Goal: Navigation & Orientation: Find specific page/section

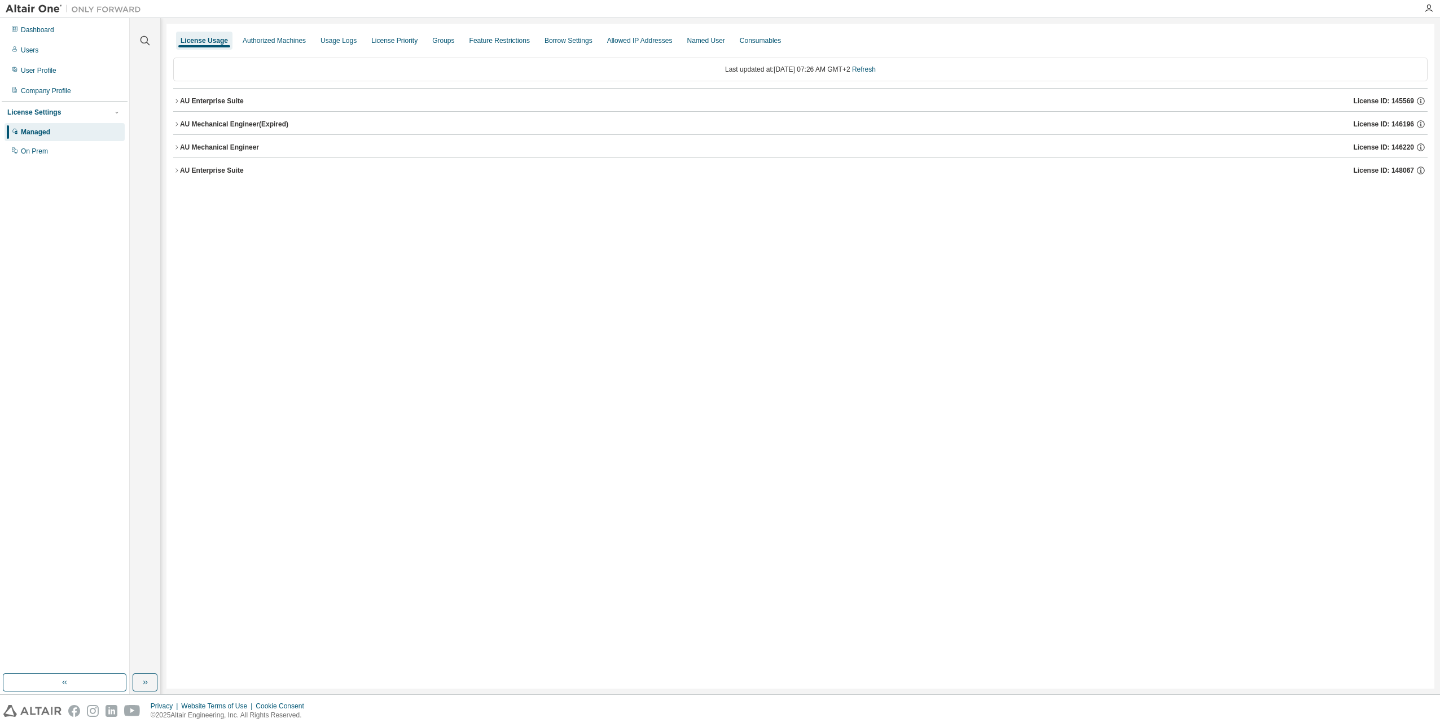
click at [194, 43] on div "License Usage" at bounding box center [204, 40] width 47 height 9
click at [180, 104] on div "AU Enterprise Suite" at bounding box center [212, 101] width 64 height 9
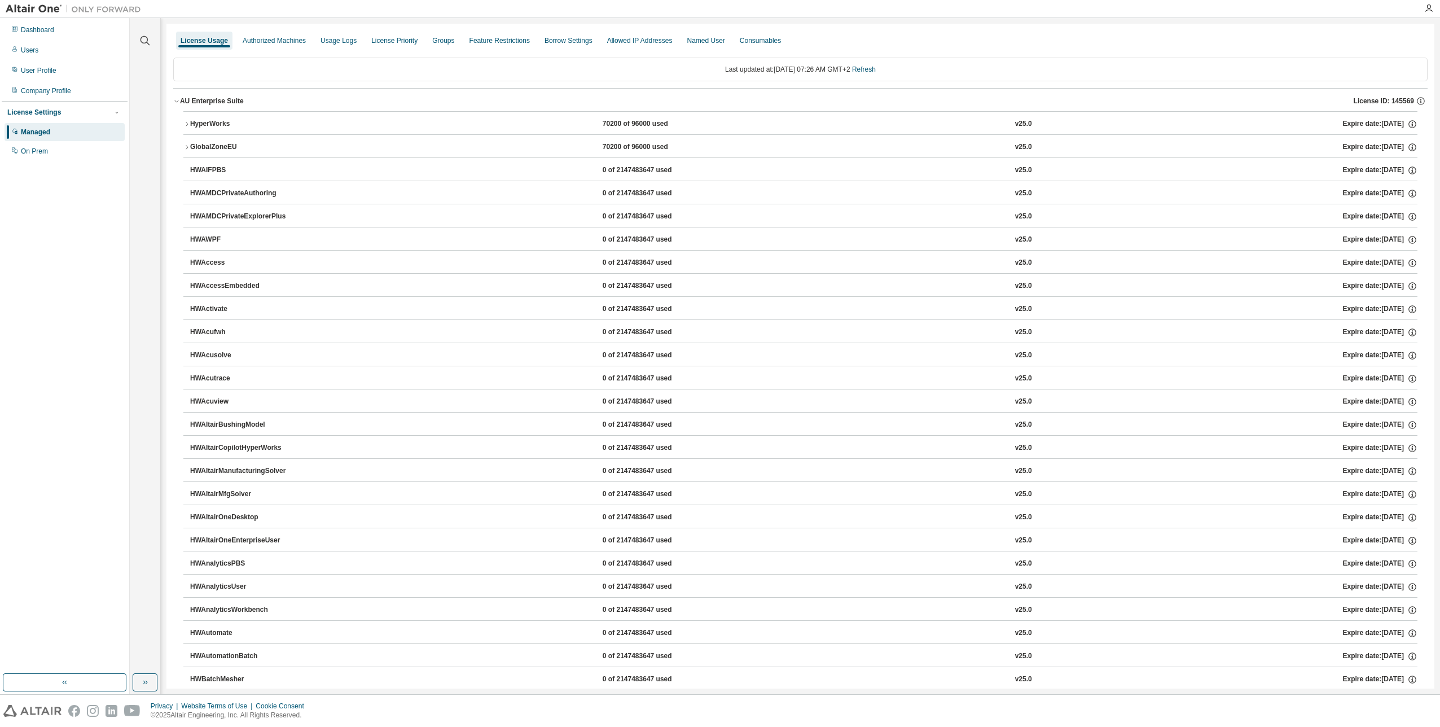
click at [192, 99] on div "AU Enterprise Suite" at bounding box center [212, 101] width 64 height 9
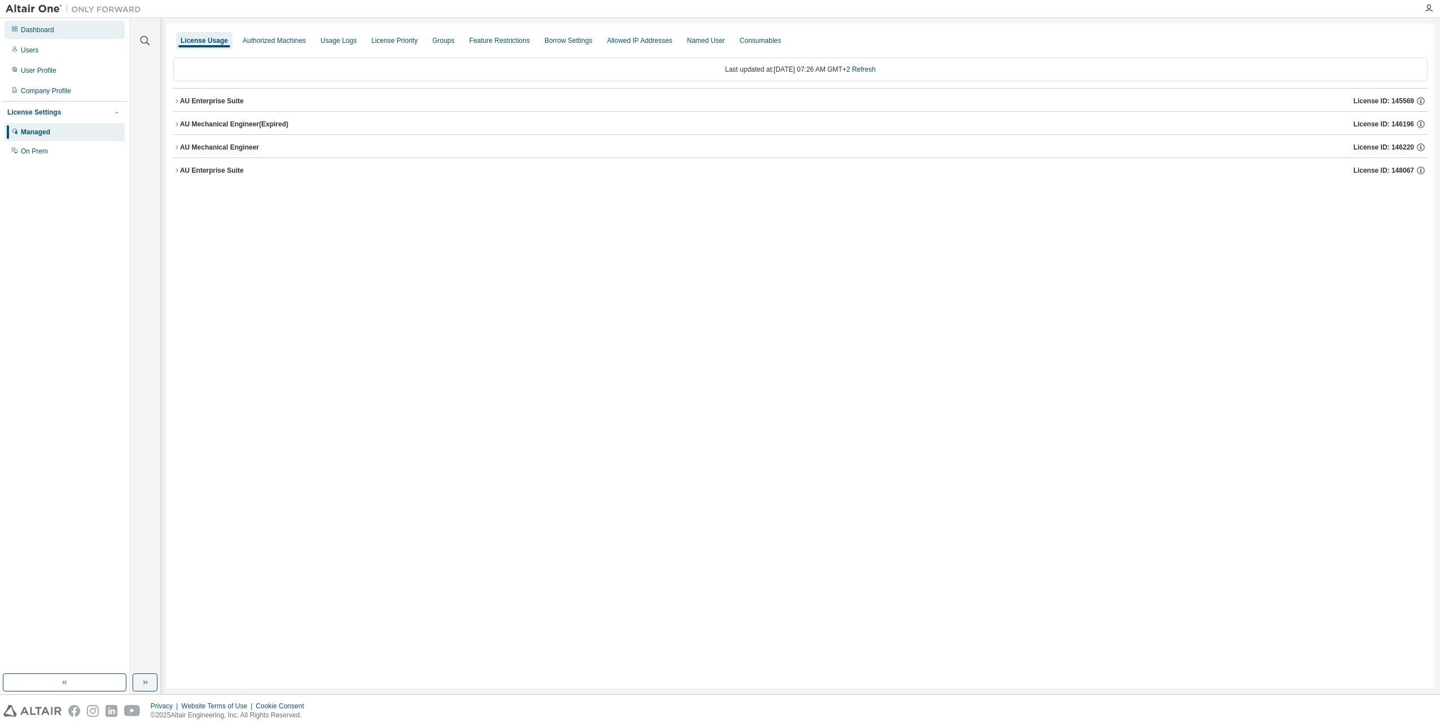
click at [39, 29] on div "Dashboard" at bounding box center [37, 29] width 33 height 9
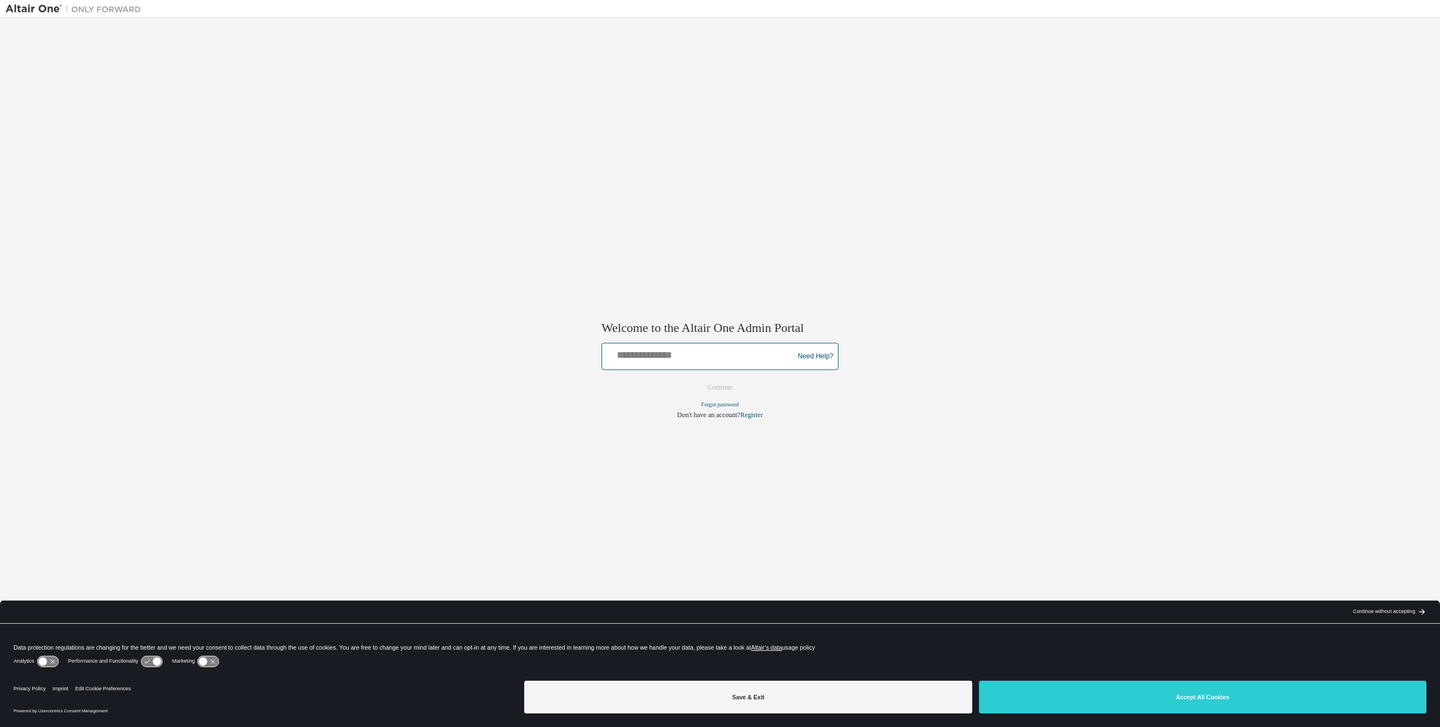
click at [651, 352] on input "text" at bounding box center [700, 354] width 186 height 16
type input "**********"
click at [725, 390] on button "Continue" at bounding box center [720, 387] width 49 height 17
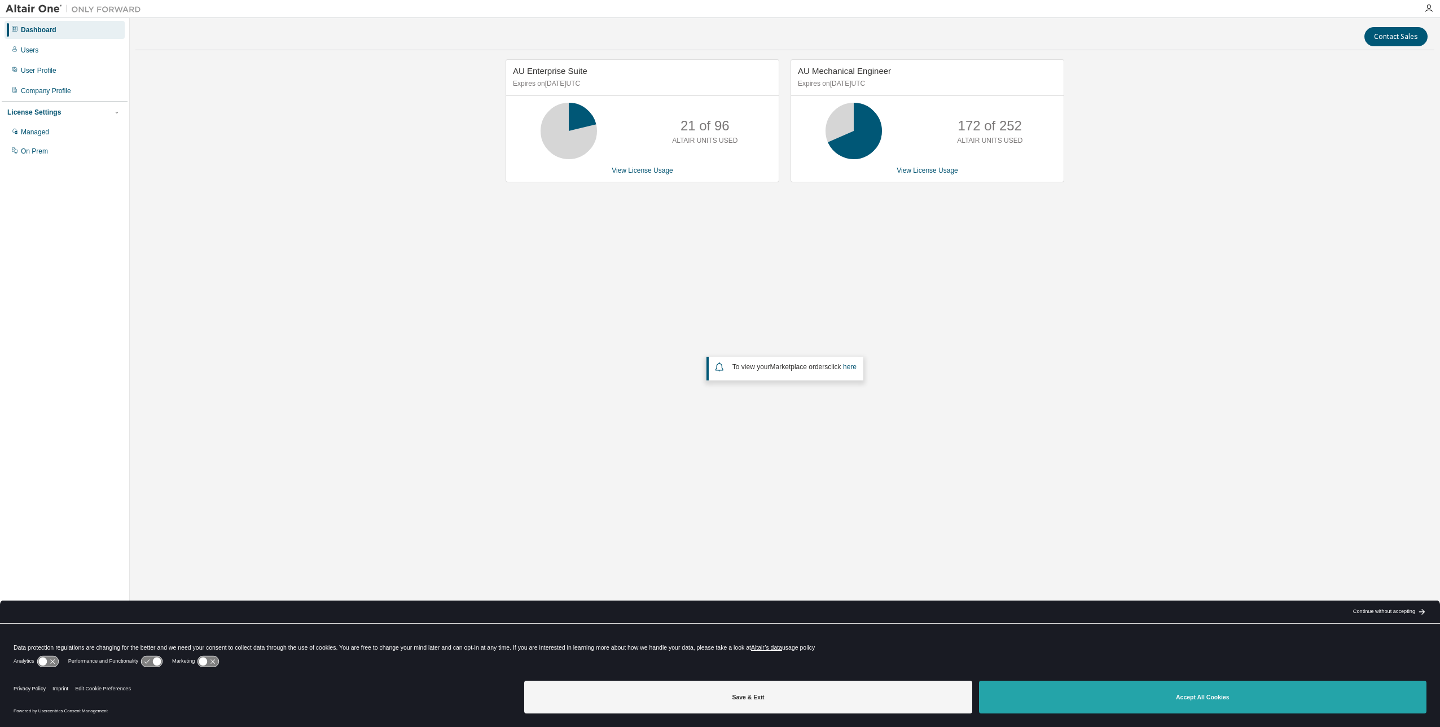
click at [1159, 701] on button "Accept All Cookies" at bounding box center [1203, 697] width 448 height 33
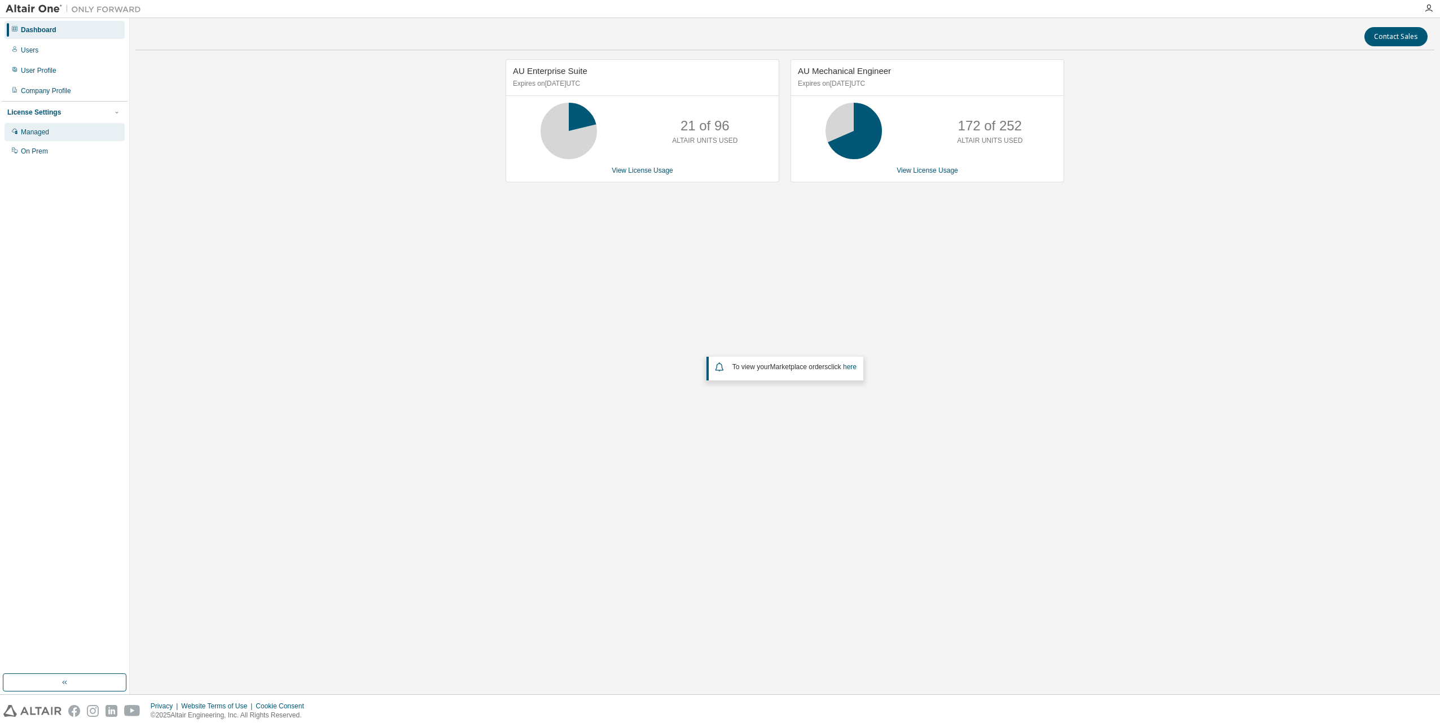
click at [54, 137] on div "Managed" at bounding box center [65, 132] width 120 height 18
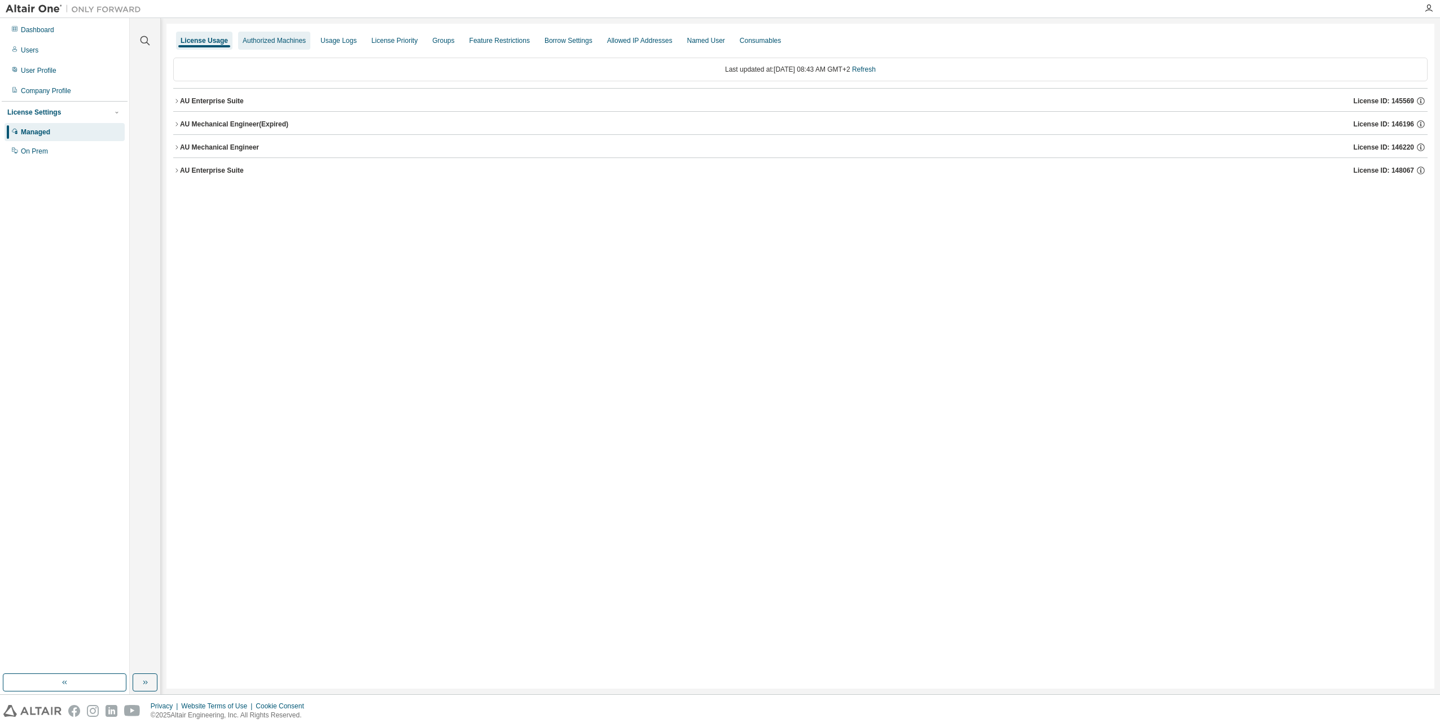
click at [275, 46] on div "Authorized Machines" at bounding box center [274, 41] width 72 height 18
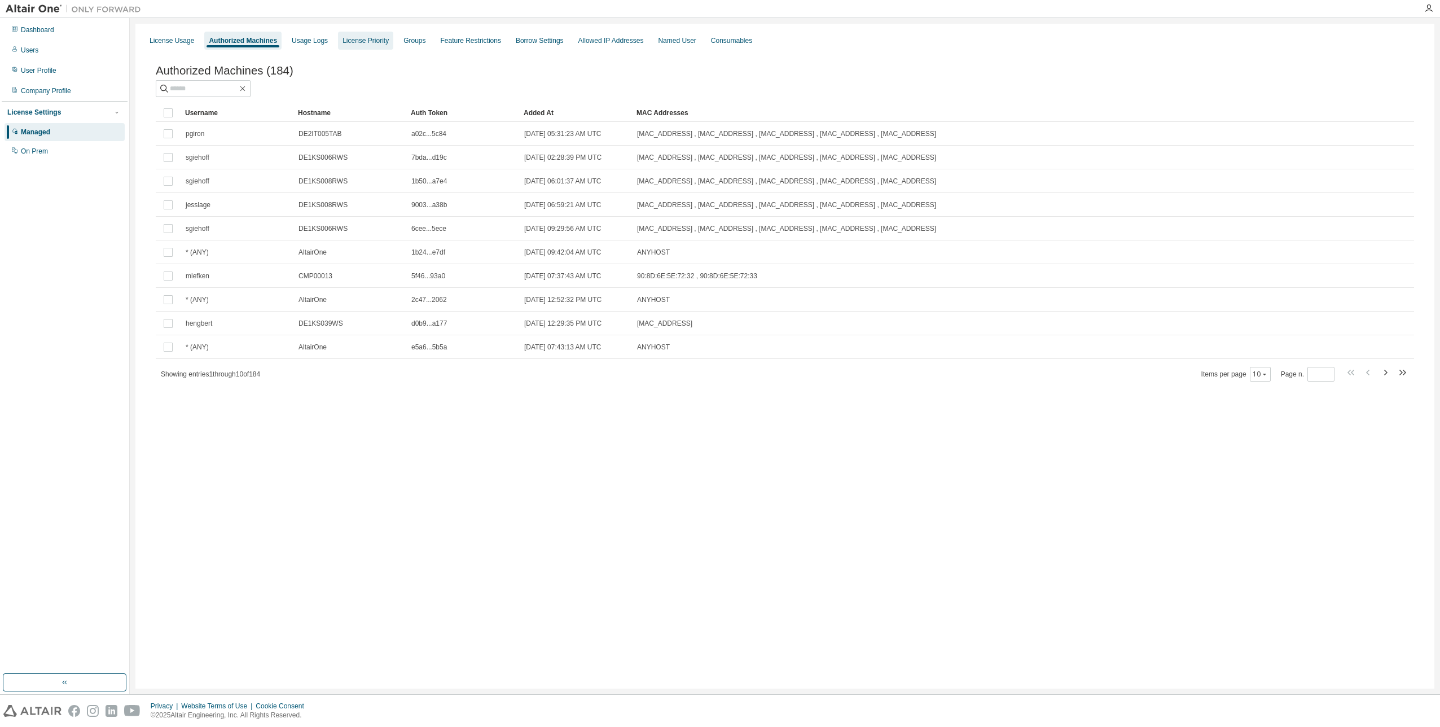
click at [351, 45] on div "License Priority" at bounding box center [365, 41] width 55 height 18
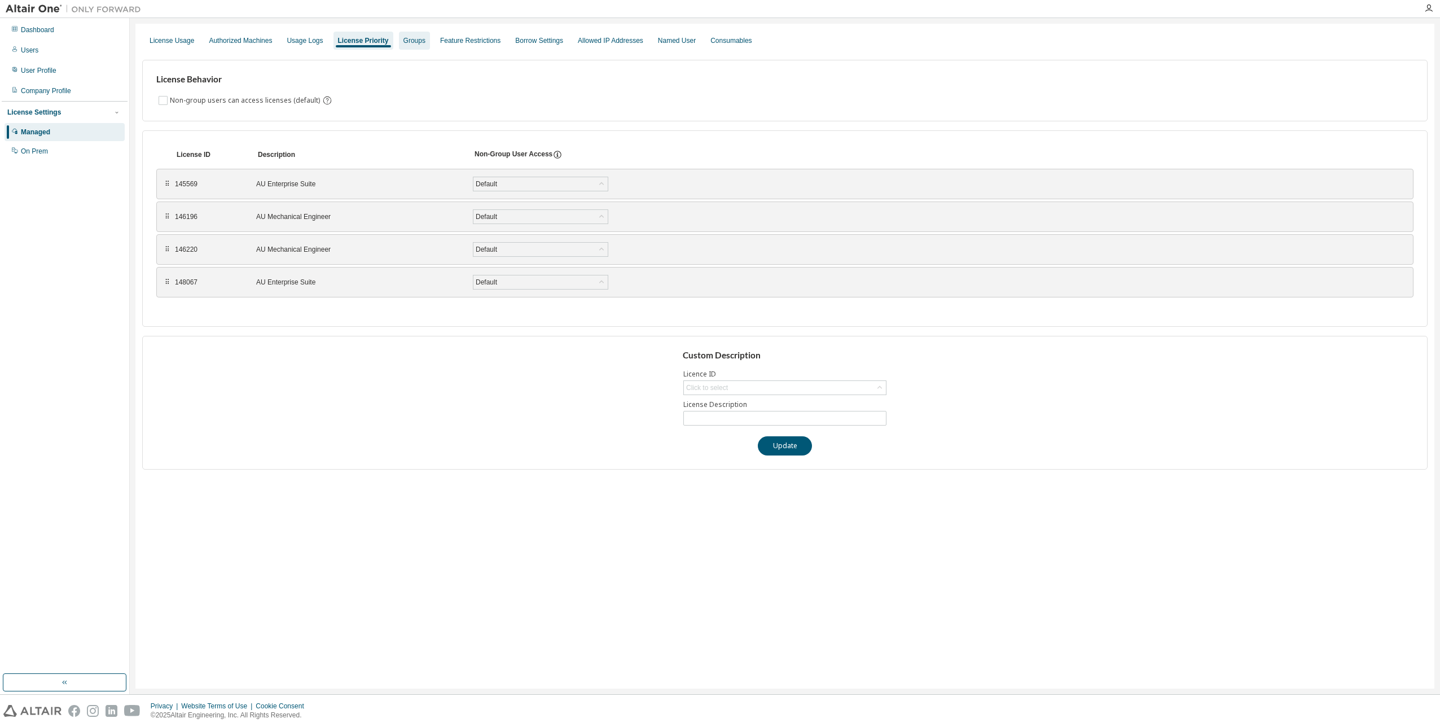
click at [402, 46] on div "Groups" at bounding box center [414, 41] width 31 height 18
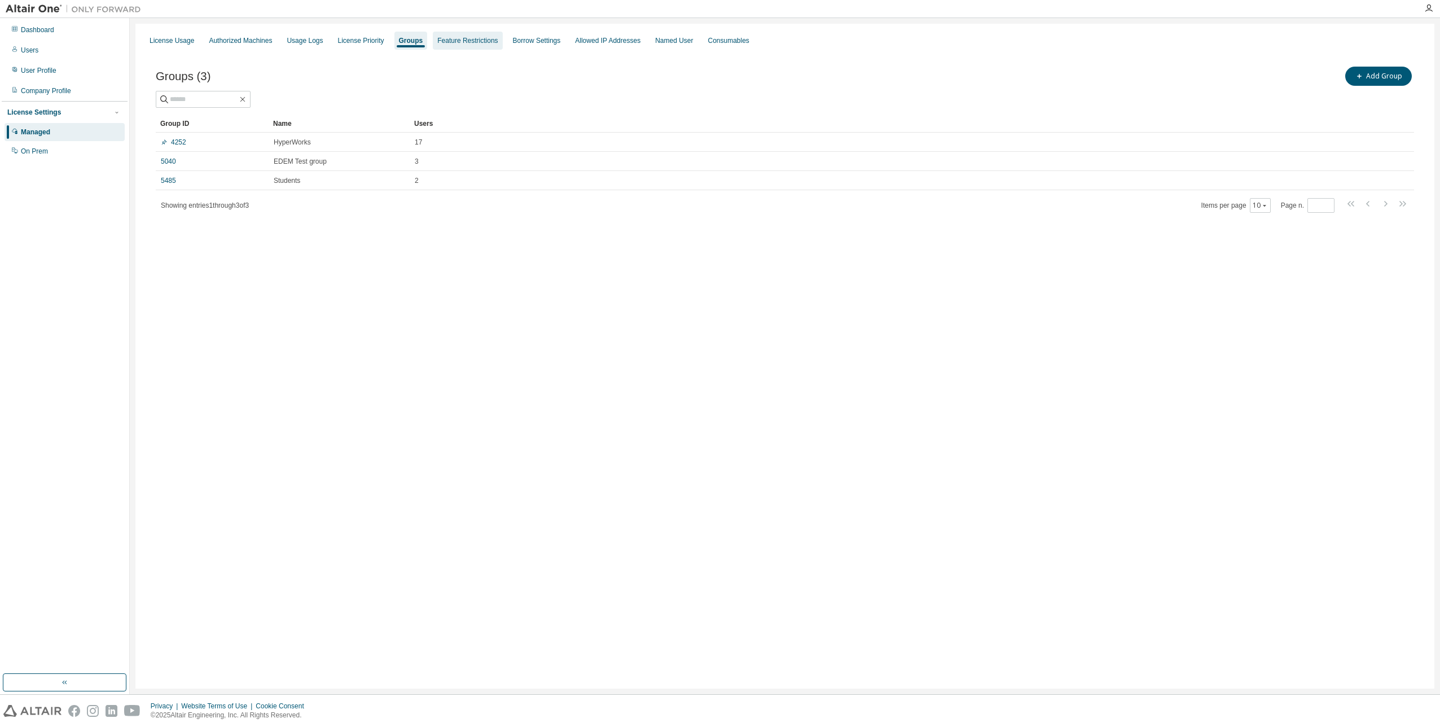
click at [457, 47] on div "Feature Restrictions" at bounding box center [467, 41] width 69 height 18
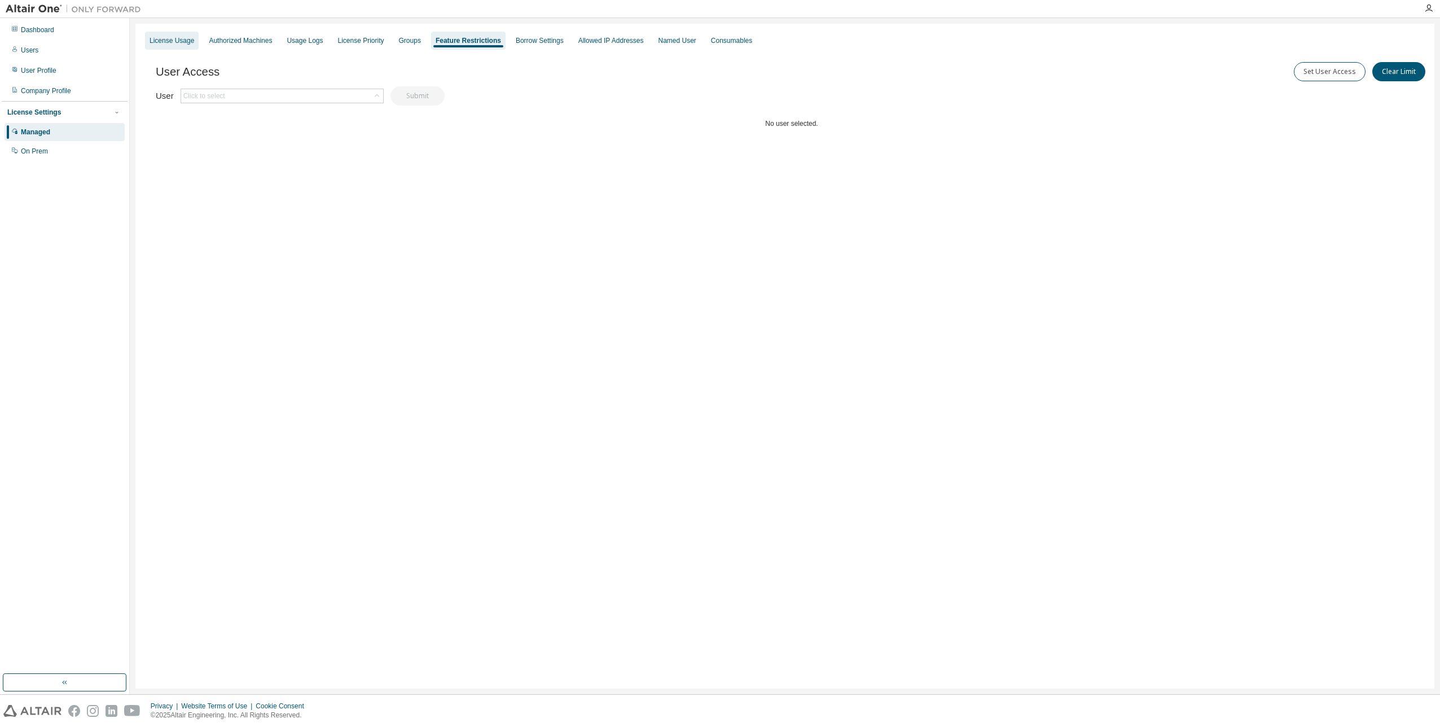
click at [173, 41] on div "License Usage" at bounding box center [172, 40] width 45 height 9
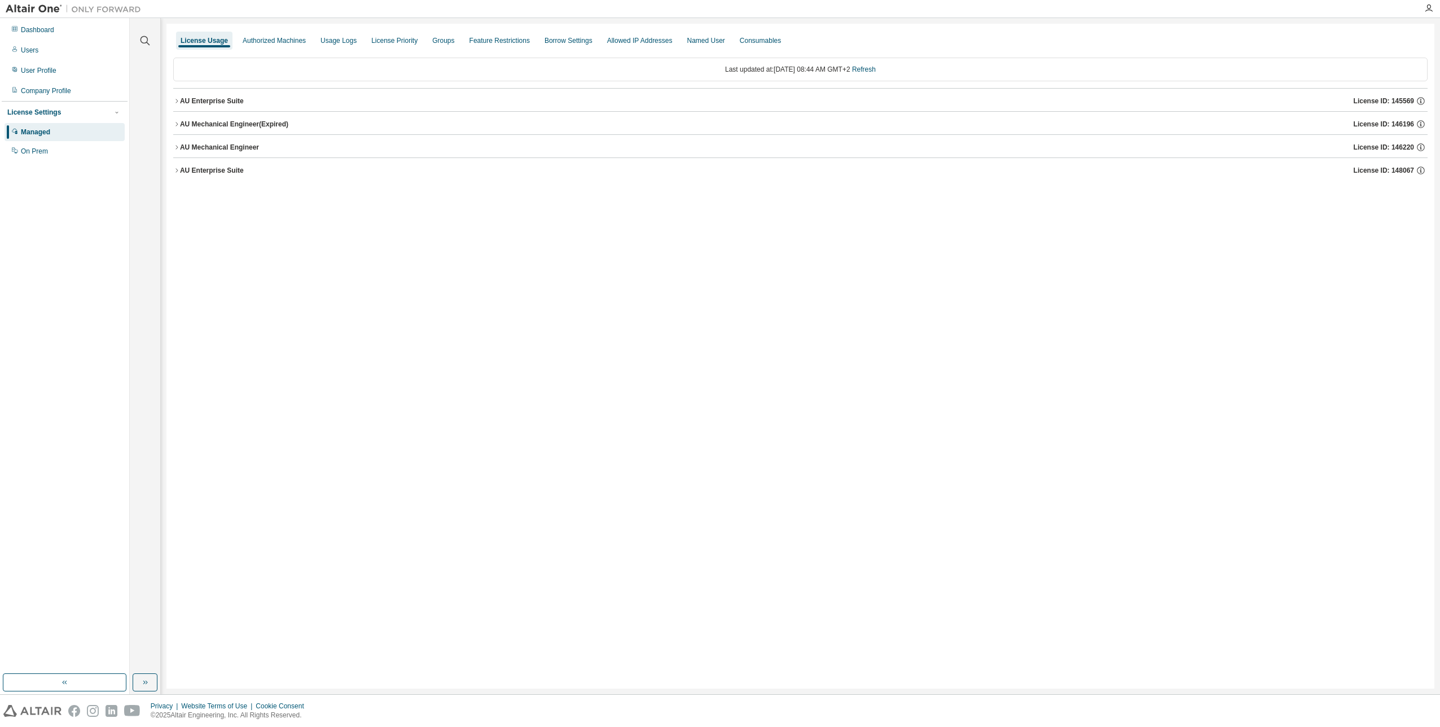
click at [180, 168] on div "AU Enterprise Suite" at bounding box center [212, 170] width 64 height 9
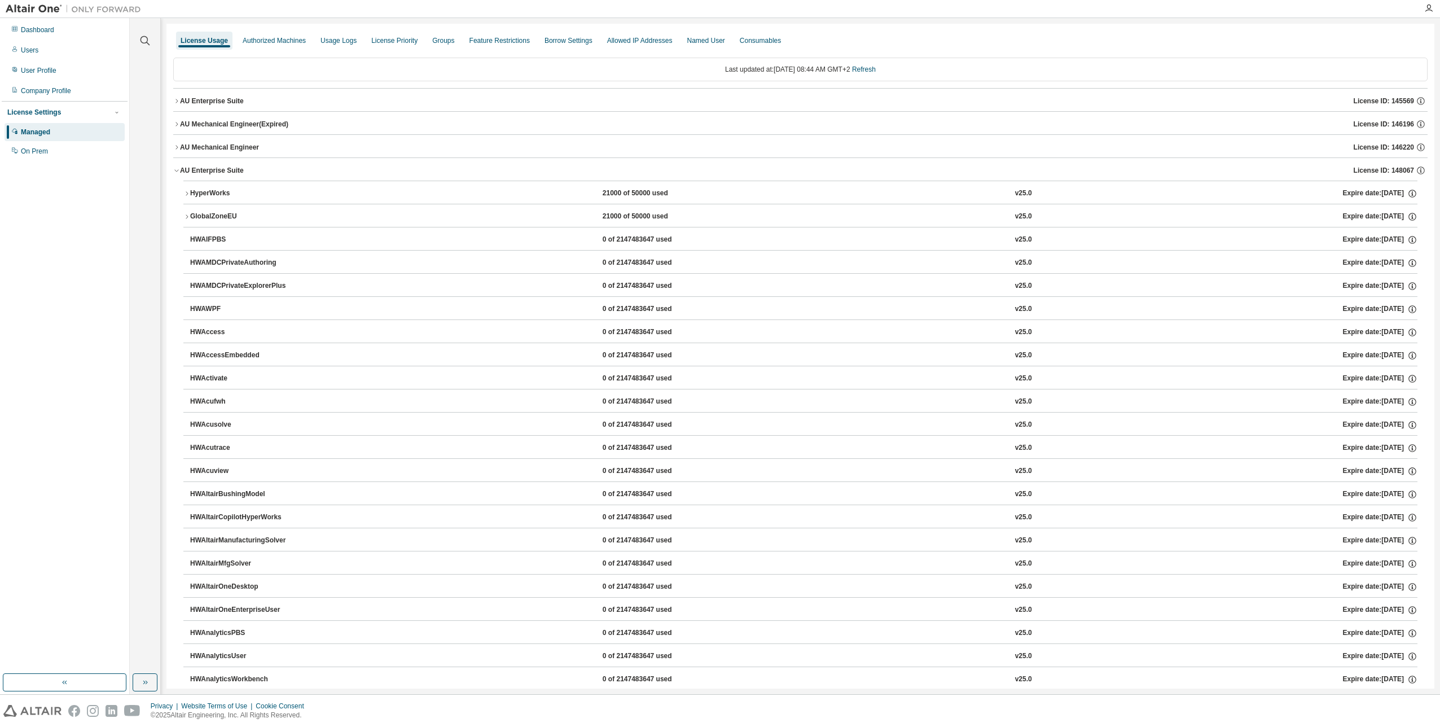
click at [180, 168] on div "AU Enterprise Suite" at bounding box center [212, 170] width 64 height 9
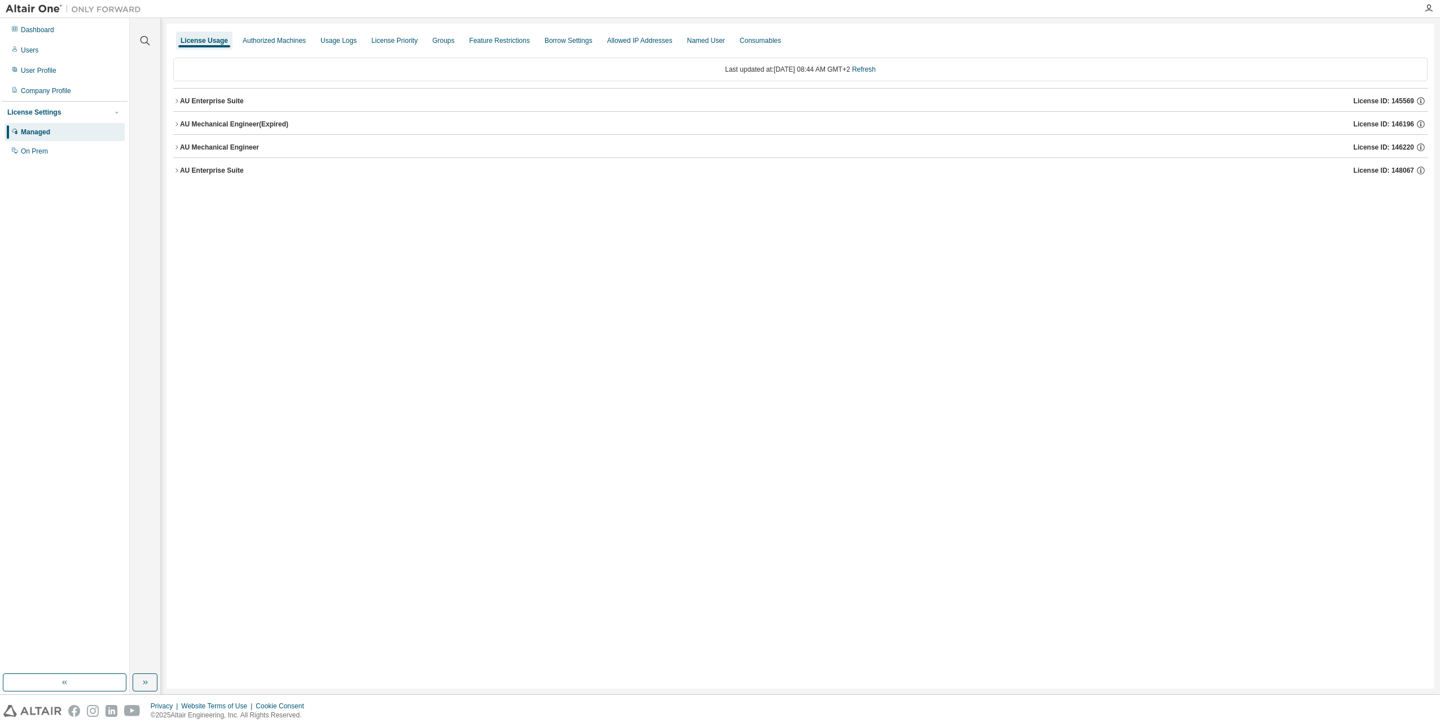
click at [180, 168] on div "AU Enterprise Suite" at bounding box center [212, 170] width 64 height 9
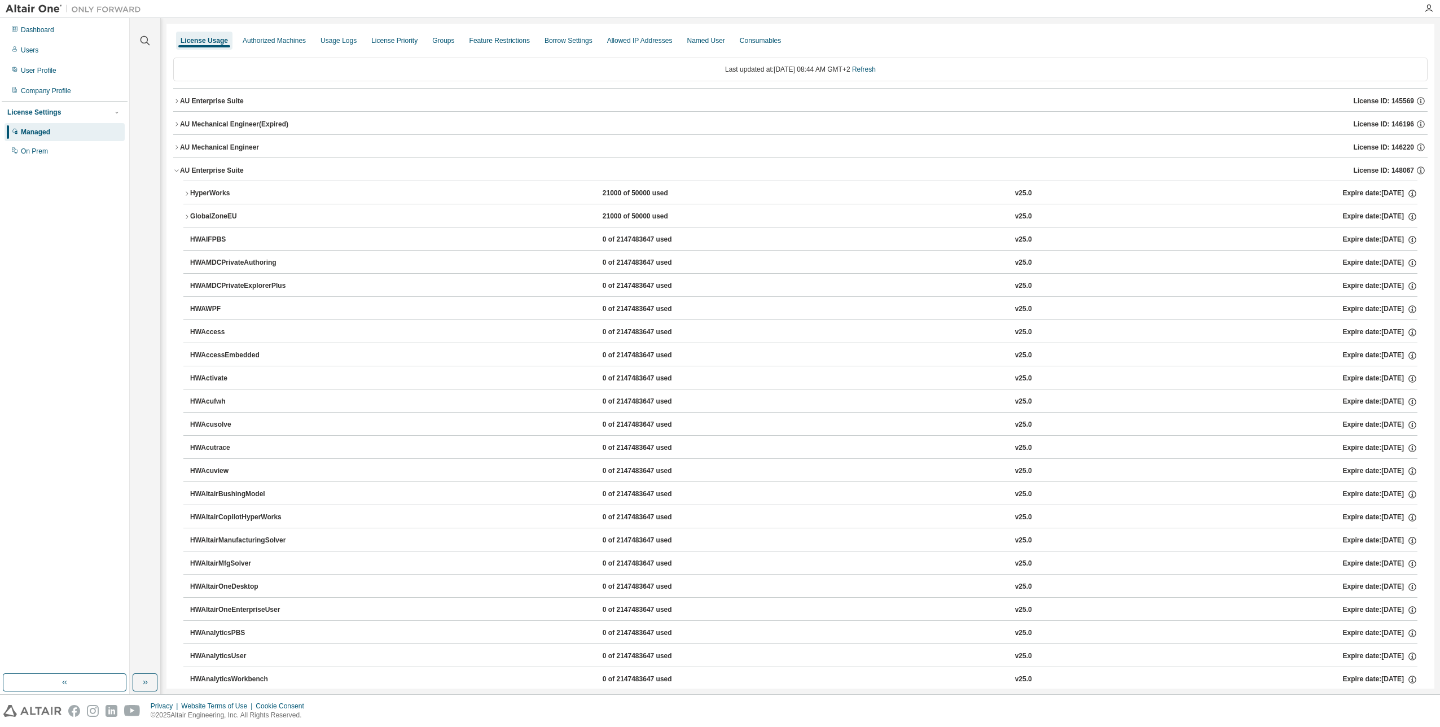
click at [187, 194] on icon "button" at bounding box center [187, 193] width 2 height 4
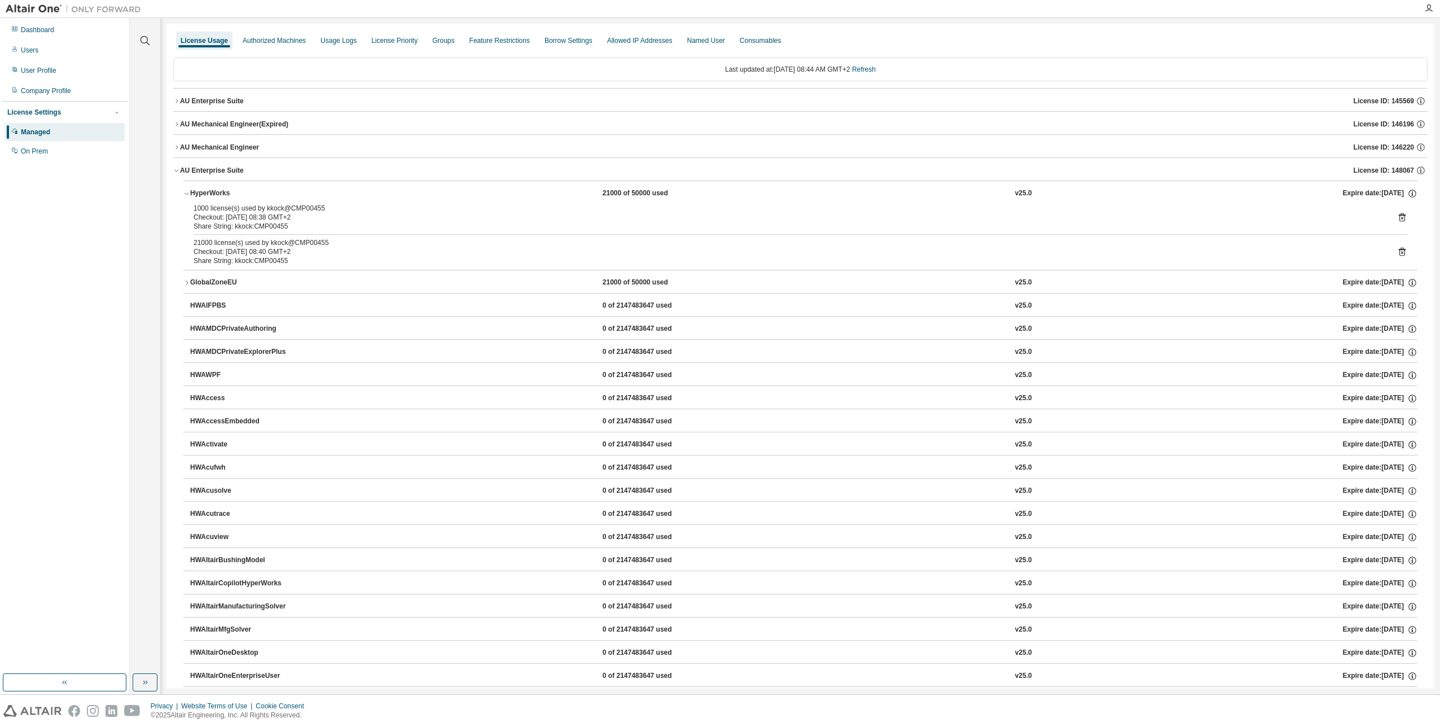
click at [177, 168] on icon "button" at bounding box center [176, 170] width 7 height 7
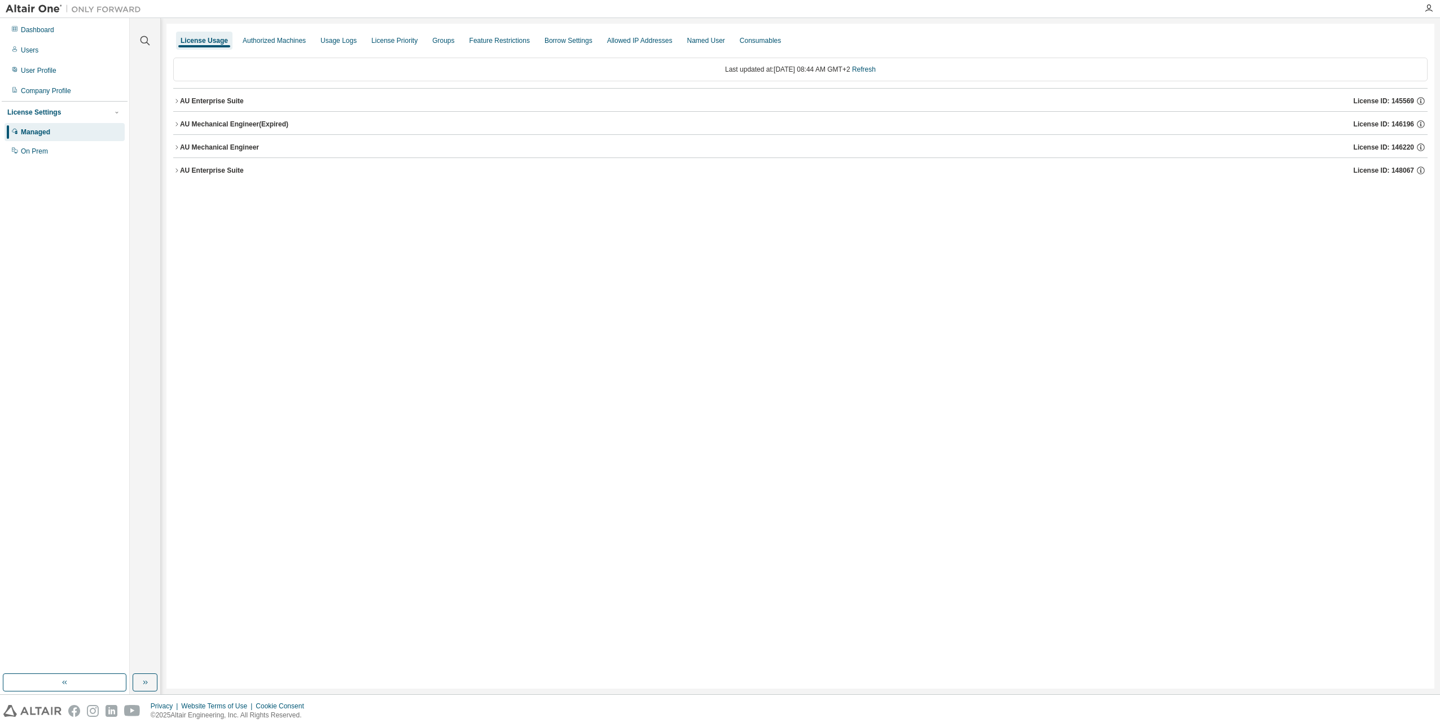
click at [33, 15] on div at bounding box center [73, 8] width 147 height 17
